Goal: Task Accomplishment & Management: Manage account settings

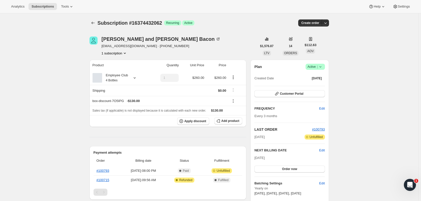
click at [97, 23] on button "Subscriptions" at bounding box center [93, 22] width 7 height 7
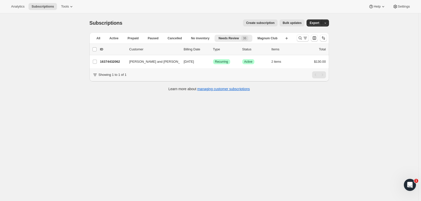
click at [301, 42] on div at bounding box center [312, 38] width 34 height 10
click at [303, 38] on icon "Search and filter results" at bounding box center [300, 38] width 5 height 5
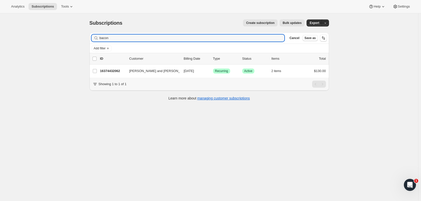
drag, startPoint x: 136, startPoint y: 37, endPoint x: 70, endPoint y: 37, distance: 65.6
click at [70, 37] on div "Subscriptions. This page is ready Subscriptions Create subscription Bulk update…" at bounding box center [209, 113] width 418 height 201
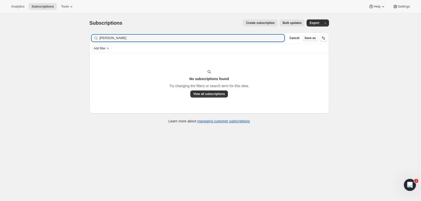
click at [106, 38] on input "janie conn" at bounding box center [192, 38] width 185 height 7
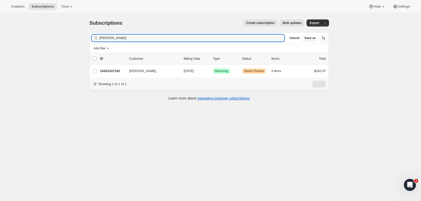
type input "[PERSON_NAME]"
click at [121, 69] on p "16422437182" at bounding box center [112, 71] width 25 height 5
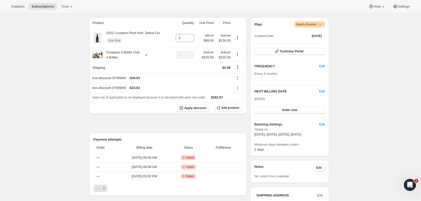
scroll to position [89, 0]
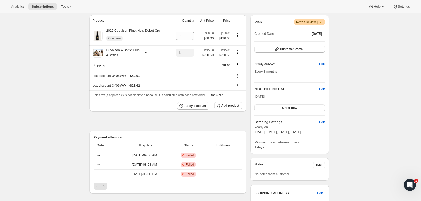
click at [304, 106] on button "Order now" at bounding box center [290, 107] width 70 height 7
click at [304, 106] on button "Click to confirm" at bounding box center [290, 107] width 70 height 7
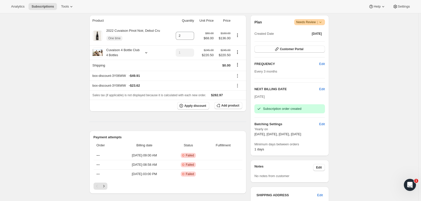
scroll to position [0, 0]
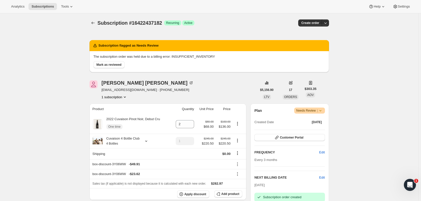
click at [93, 22] on icon "Subscriptions" at bounding box center [93, 22] width 5 height 5
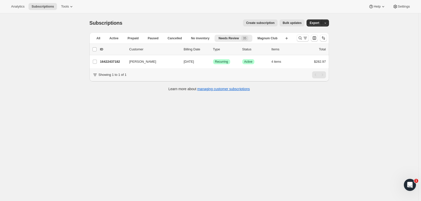
click at [121, 64] on p "16422437182" at bounding box center [112, 61] width 25 height 5
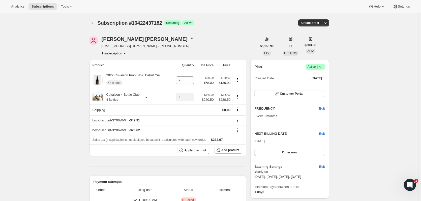
drag, startPoint x: 401, startPoint y: 43, endPoint x: 407, endPoint y: 53, distance: 10.7
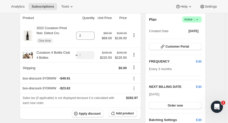
scroll to position [84, 0]
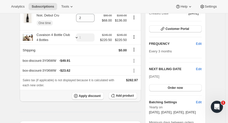
click at [125, 93] on button "Add product" at bounding box center [122, 95] width 28 height 7
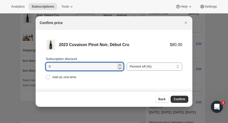
drag, startPoint x: 62, startPoint y: 68, endPoint x: 39, endPoint y: 68, distance: 23.2
click at [39, 68] on li "2023 Cuvaison Pinot Noir, Début Cru $80.00 Subscription discount 0 Percent off …" at bounding box center [114, 60] width 156 height 61
type input "20"
click at [57, 78] on span "Add as one-time" at bounding box center [64, 77] width 24 height 4
click at [50, 78] on input "Add as one-time" at bounding box center [48, 77] width 4 height 4
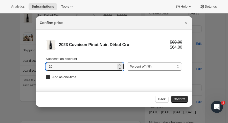
checkbox input "true"
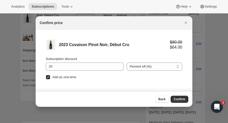
click at [184, 101] on button "Confirm" at bounding box center [179, 98] width 18 height 7
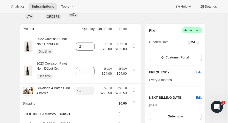
scroll to position [55, 0]
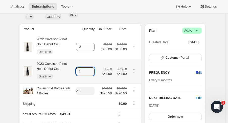
click at [93, 69] on icon at bounding box center [90, 69] width 5 height 5
type input "2"
click at [134, 47] on icon "Product actions" at bounding box center [133, 46] width 5 height 5
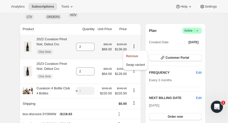
click at [134, 51] on div "Remove Swap variant" at bounding box center [135, 60] width 25 height 20
click at [135, 52] on button "Remove" at bounding box center [135, 56] width 22 height 8
type input "0"
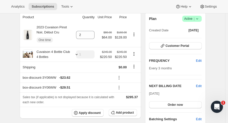
scroll to position [73, 0]
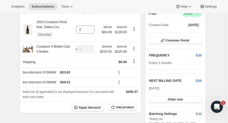
click at [185, 100] on button "Order now" at bounding box center [175, 99] width 52 height 7
click at [158, 101] on button "Click to confirm" at bounding box center [175, 99] width 52 height 7
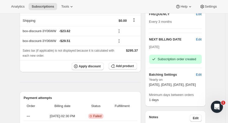
scroll to position [0, 0]
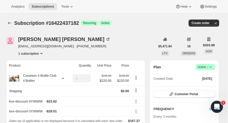
click at [12, 24] on icon "Subscriptions" at bounding box center [9, 22] width 5 height 5
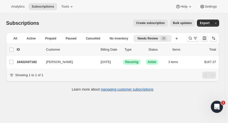
click at [192, 38] on icon "Search and filter results" at bounding box center [189, 38] width 5 height 5
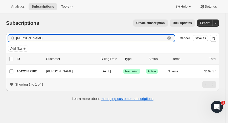
drag, startPoint x: 37, startPoint y: 39, endPoint x: -25, endPoint y: 39, distance: 61.8
click at [0, 39] on html "Analytics Subscriptions Tools Help Settings Skip to content Subscriptions. This…" at bounding box center [114, 61] width 228 height 123
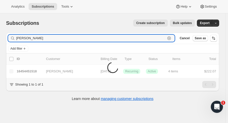
type input "[PERSON_NAME]"
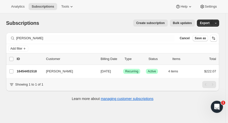
click at [29, 72] on p "16454451518" at bounding box center [29, 71] width 25 height 5
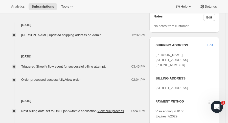
scroll to position [215, 0]
